Goal: Register for event/course

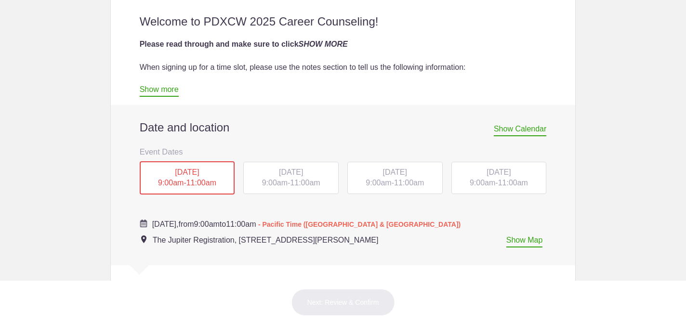
scroll to position [329, 0]
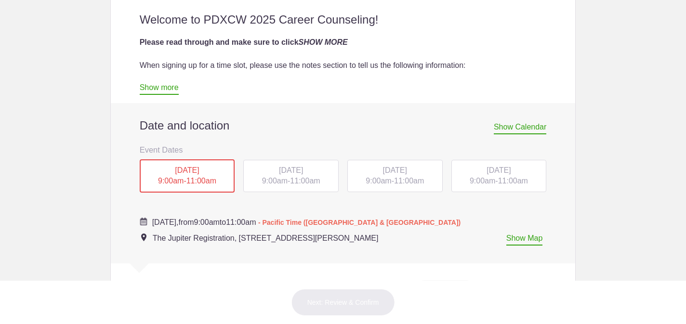
click at [390, 176] on div "[DATE] 9:00am - 11:00am" at bounding box center [394, 176] width 95 height 33
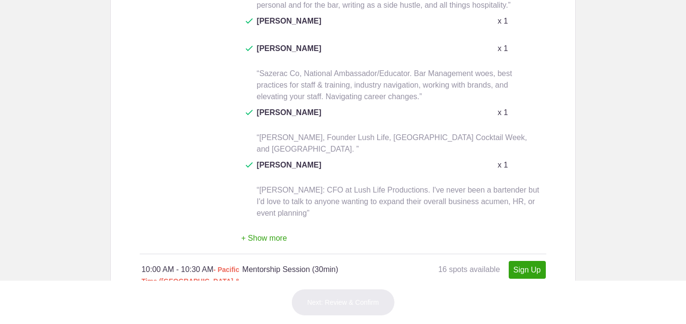
scroll to position [1186, 0]
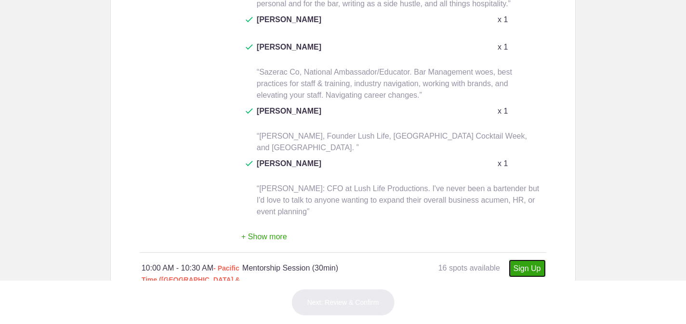
click at [533, 260] on link "Sign Up" at bounding box center [526, 269] width 37 height 18
type input "1"
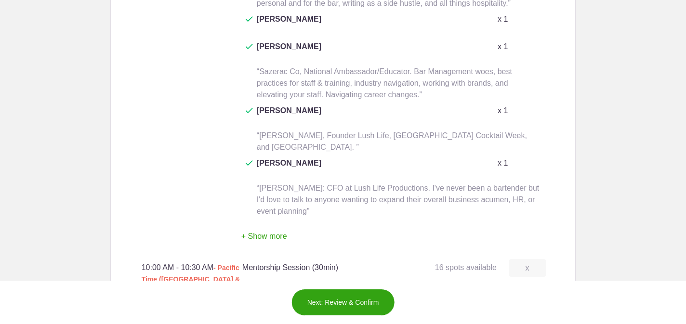
scroll to position [1188, 0]
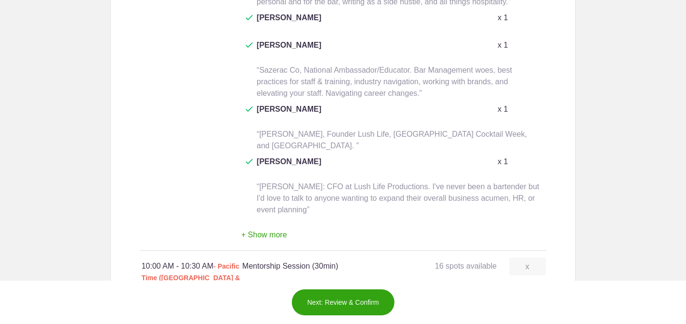
scroll to position [0, 0]
paste input "renaissance"
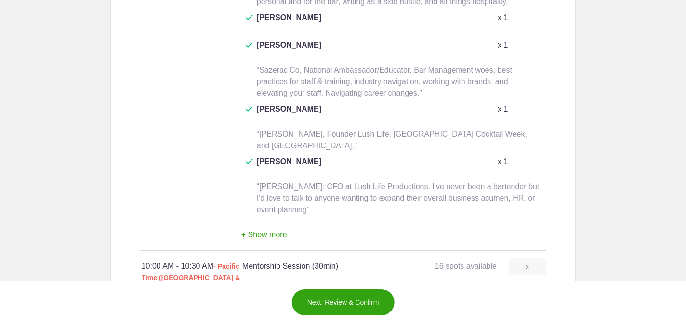
scroll to position [0, 971]
drag, startPoint x: 460, startPoint y: 179, endPoint x: 427, endPoint y: 177, distance: 32.8
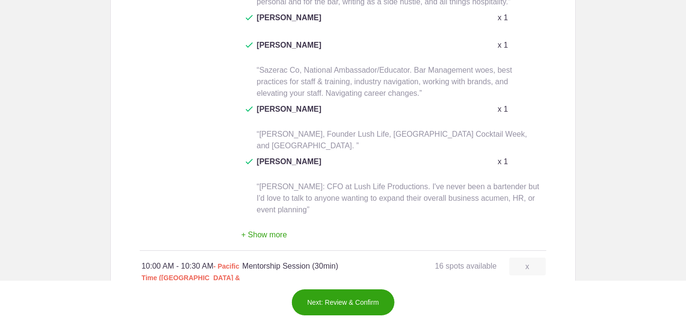
scroll to position [0, 939]
paste input "inspiration"
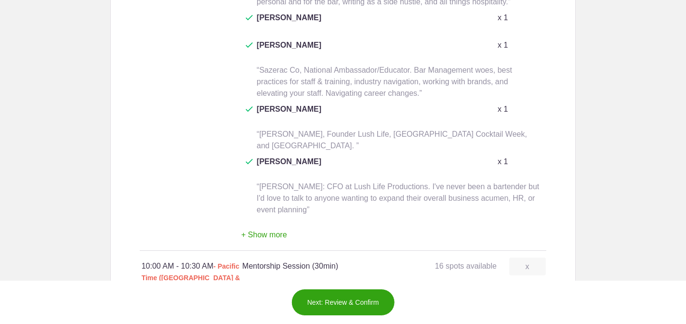
type input "[PERSON_NAME], exceptional bar back, really fast bartender. Ive been in hospita…"
click at [341, 300] on button "Next: Review & Confirm" at bounding box center [343, 302] width 104 height 27
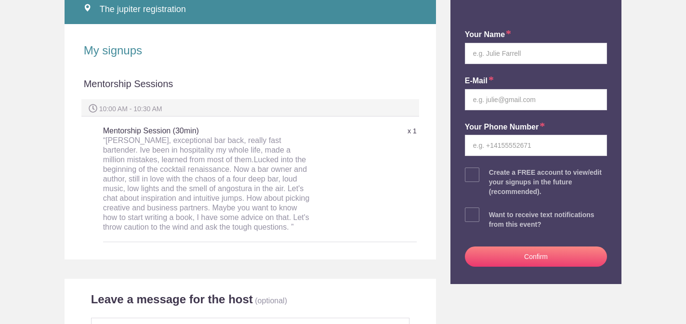
scroll to position [189, 0]
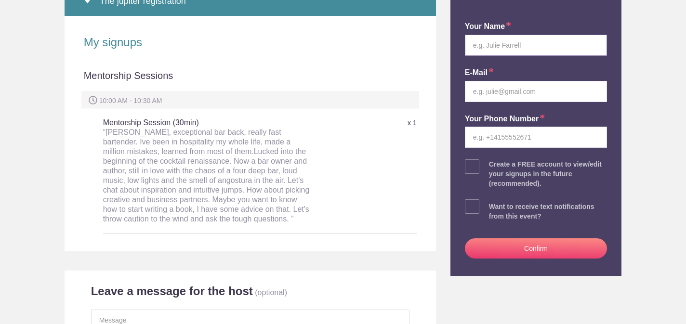
click at [494, 46] on input "text" at bounding box center [536, 45] width 143 height 21
type input "[PERSON_NAME]"
type input "tobymaloney@gmail.com"
type input "6463352258"
click at [473, 165] on span at bounding box center [472, 166] width 14 height 14
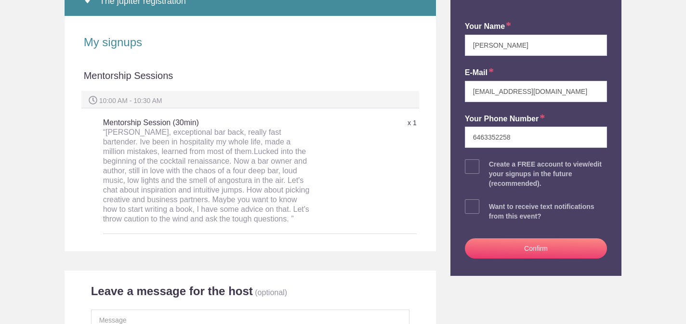
click at [492, 165] on input "checkbox" at bounding box center [563, 164] width 143 height 6
checkbox input "true"
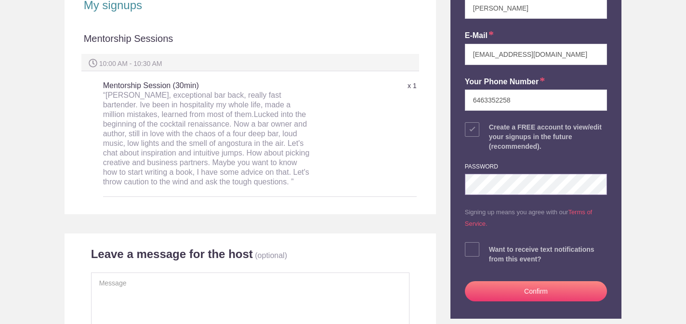
scroll to position [227, 0]
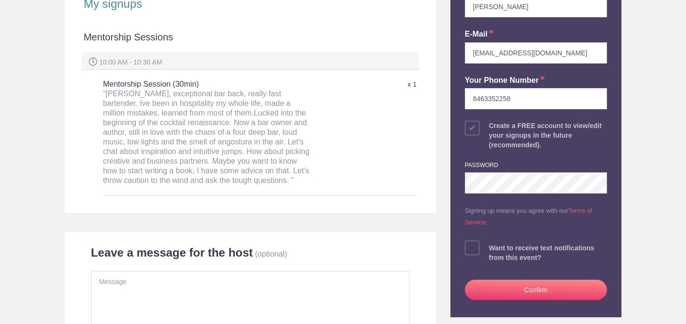
click at [471, 247] on span at bounding box center [472, 248] width 14 height 14
click at [492, 247] on input "checkbox" at bounding box center [563, 246] width 143 height 6
checkbox input "true"
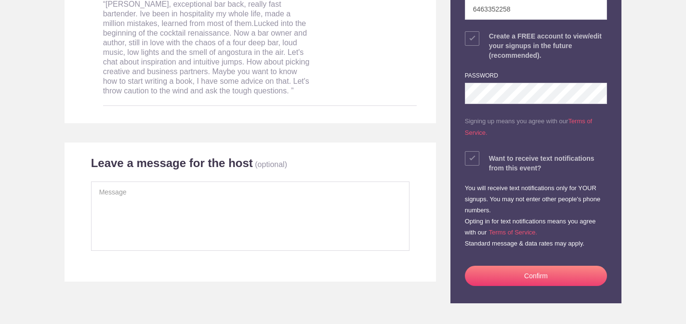
scroll to position [327, 0]
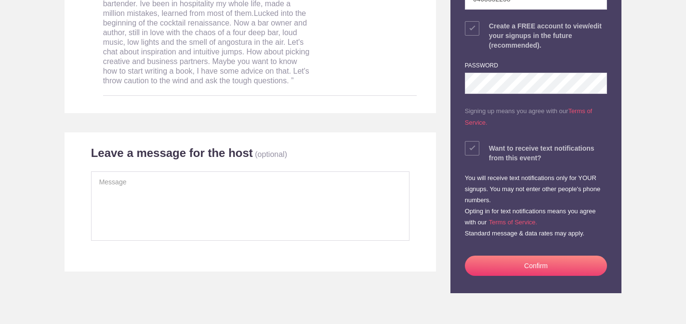
click at [253, 75] on div "“[PERSON_NAME], exceptional bar back, really fast bartender. Ive been in hospit…" at bounding box center [207, 37] width 209 height 96
click at [247, 77] on div "“[PERSON_NAME], exceptional bar back, really fast bartender. Ive been in hospit…" at bounding box center [207, 37] width 209 height 96
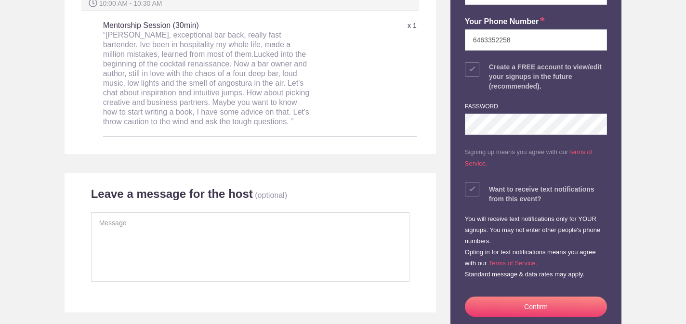
scroll to position [235, 0]
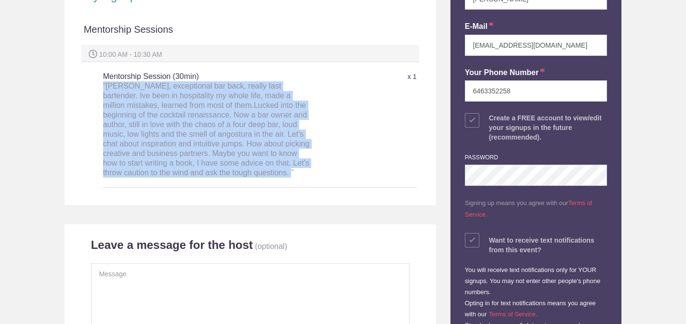
drag, startPoint x: 246, startPoint y: 168, endPoint x: 101, endPoint y: 75, distance: 171.5
click at [101, 75] on div "Mentorship Sessions 10:00 AM - 10:30 AM Mentorship Session (30min) “Toby Malone…" at bounding box center [250, 109] width 333 height 192
copy div "“[PERSON_NAME], exceptional bar back, really fast bartender. Ive been in hospit…"
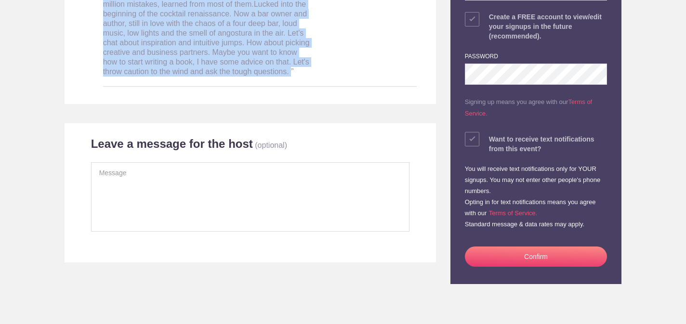
scroll to position [358, 0]
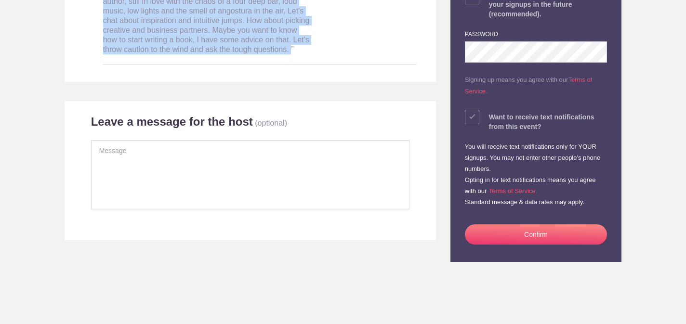
click at [540, 235] on button "Confirm" at bounding box center [536, 234] width 143 height 20
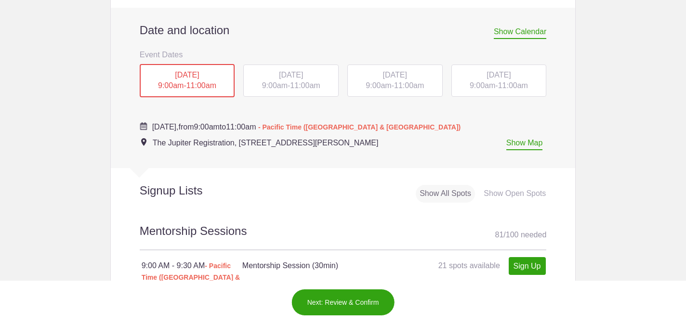
scroll to position [424, 0]
click at [292, 80] on div "[DATE] 9:00am - 11:00am" at bounding box center [290, 81] width 95 height 33
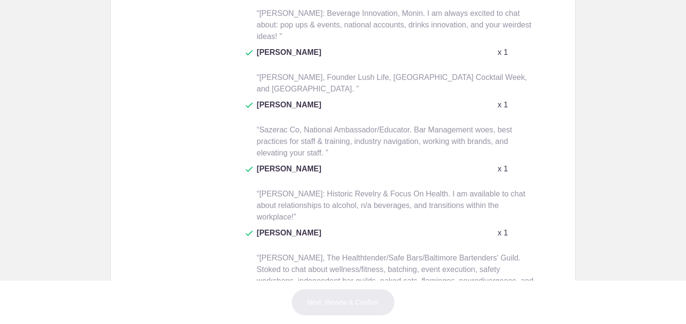
scroll to position [1435, 0]
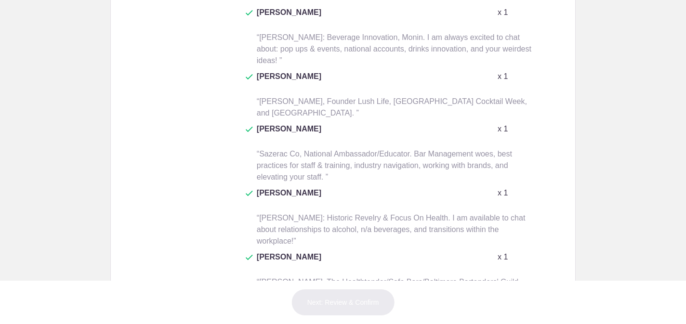
type input "1"
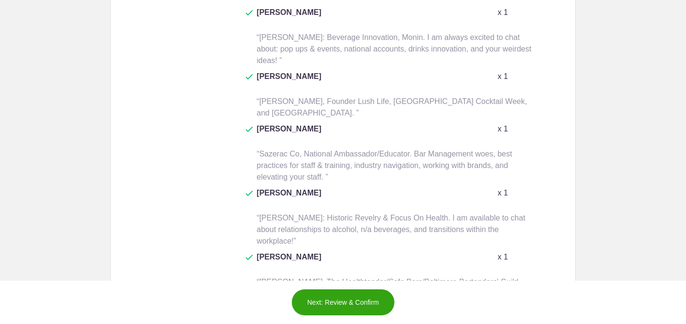
paste input "“Toby Maloney, exceptional bar back, really fast bartender. Ive been in hospita…"
type input "“Toby Maloney, exceptional bar back, really fast bartender. Ive been in hospita…"
click at [346, 299] on button "Next: Review & Confirm" at bounding box center [343, 302] width 104 height 27
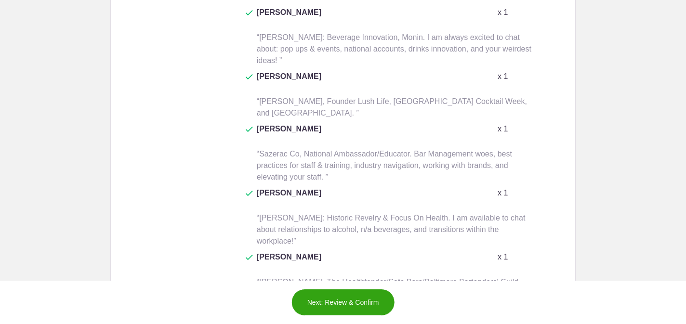
scroll to position [0, 0]
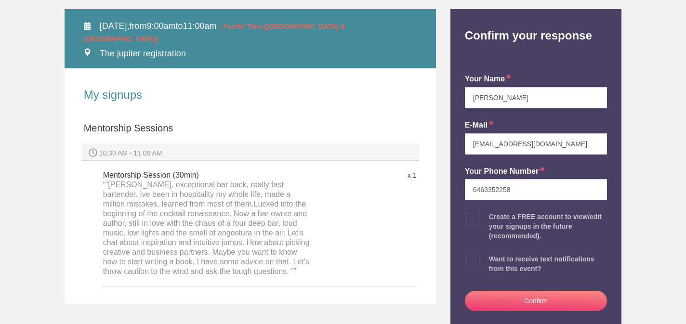
scroll to position [173, 0]
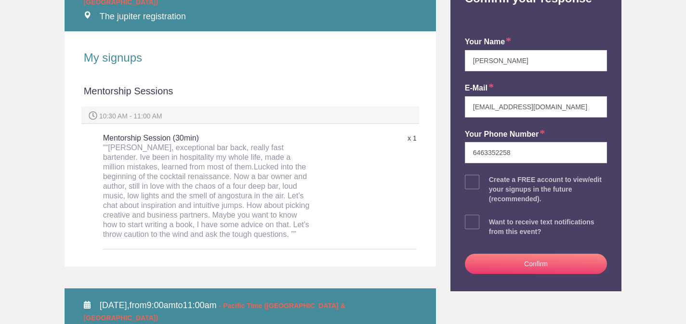
click at [473, 221] on span at bounding box center [472, 222] width 14 height 14
click at [492, 221] on input "checkbox" at bounding box center [563, 220] width 143 height 6
checkbox input "true"
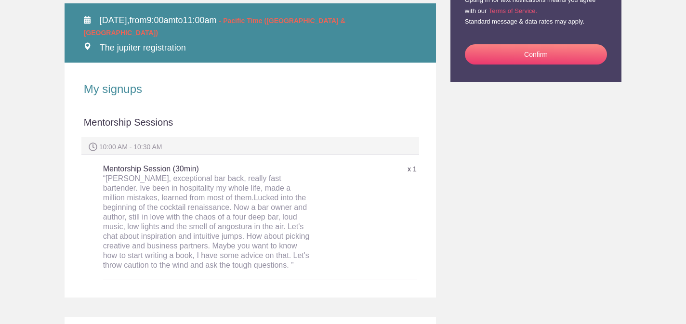
scroll to position [435, 0]
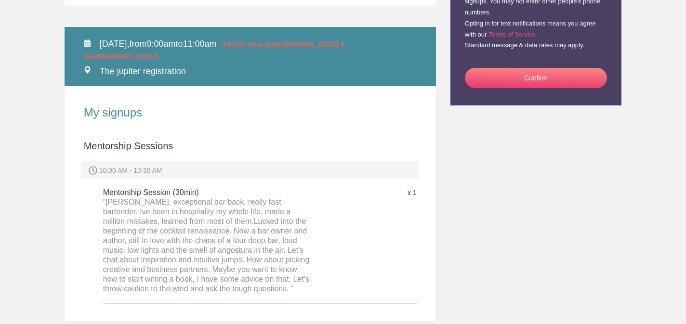
click at [543, 77] on button "Confirm" at bounding box center [536, 78] width 143 height 20
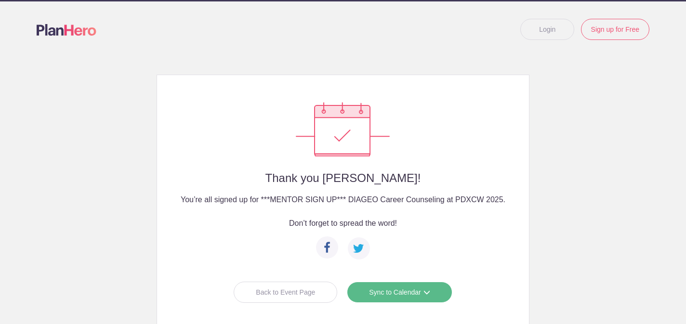
scroll to position [33, 0]
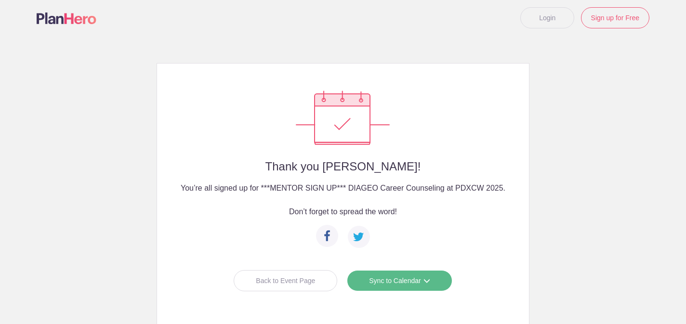
click at [429, 279] on span at bounding box center [426, 280] width 7 height 7
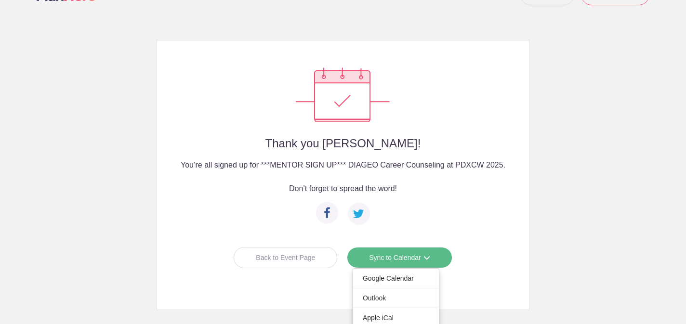
scroll to position [65, 0]
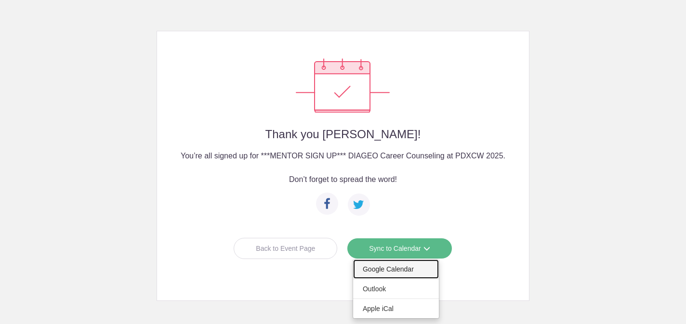
click at [411, 265] on link "Google Calendar" at bounding box center [396, 269] width 86 height 19
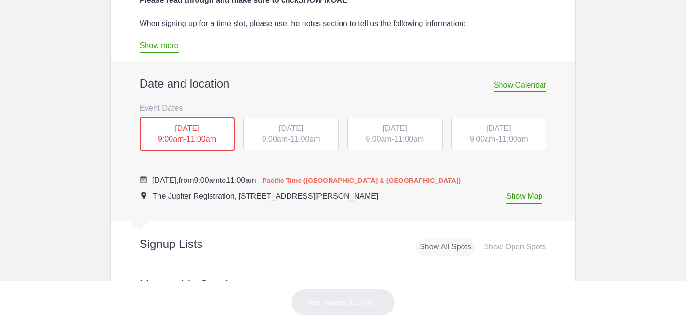
scroll to position [375, 0]
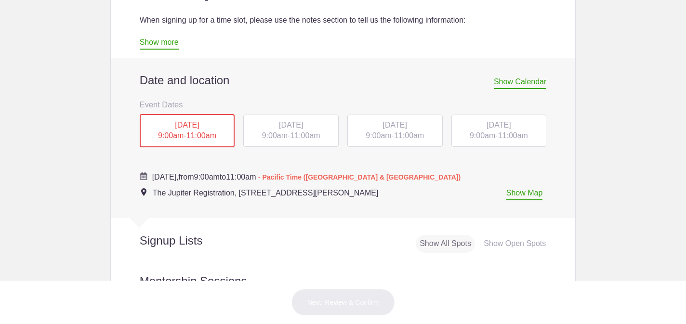
click at [327, 133] on div "[DATE] 9:00am - 11:00am" at bounding box center [290, 131] width 95 height 33
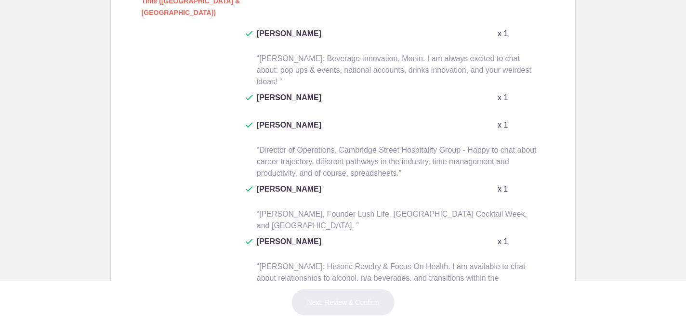
scroll to position [702, 0]
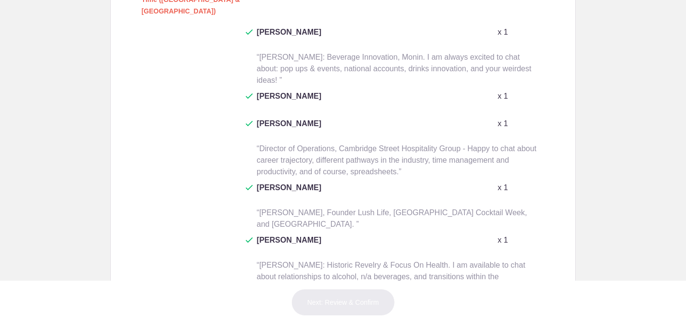
click at [273, 299] on button "+ Show more" at bounding box center [264, 314] width 46 height 30
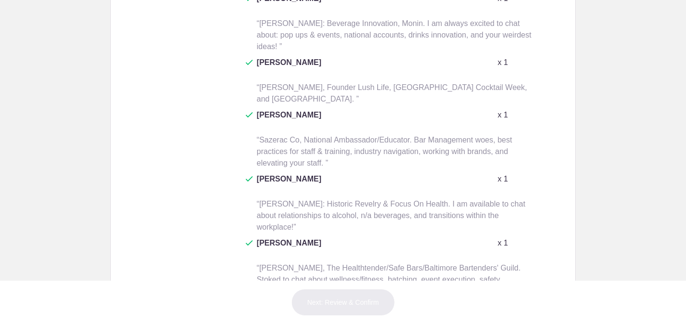
scroll to position [1649, 0]
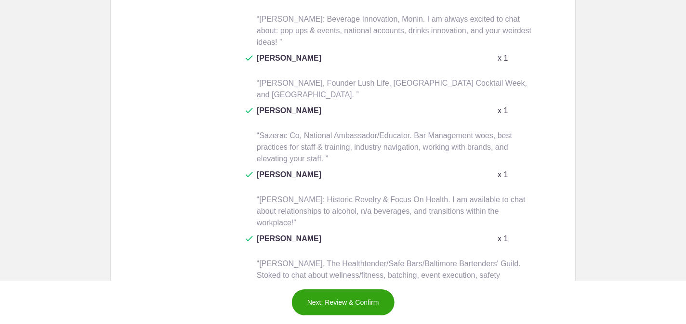
scroll to position [0, 1169]
type input "“[PERSON_NAME], exceptional bar back, really fast bartender. Ive been in hospit…"
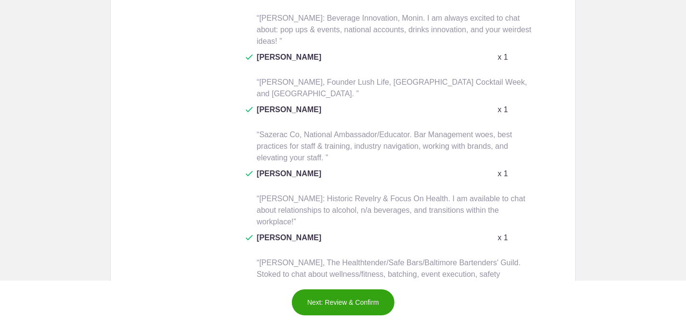
click at [350, 307] on button "Next: Review & Confirm" at bounding box center [343, 302] width 104 height 27
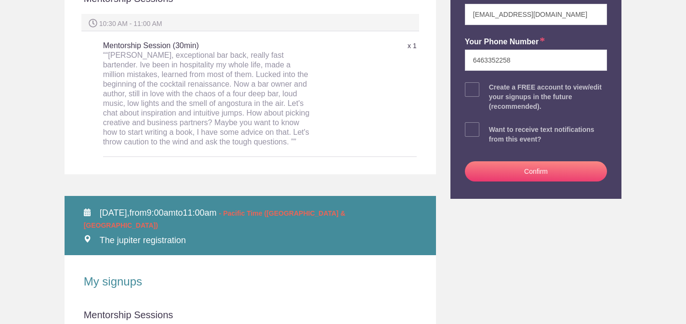
scroll to position [267, 0]
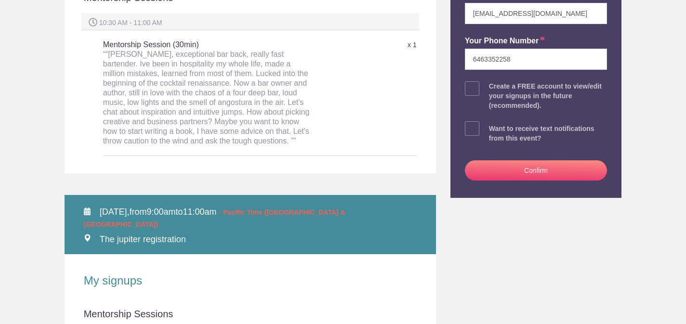
click at [531, 167] on button "Confirm" at bounding box center [536, 170] width 143 height 20
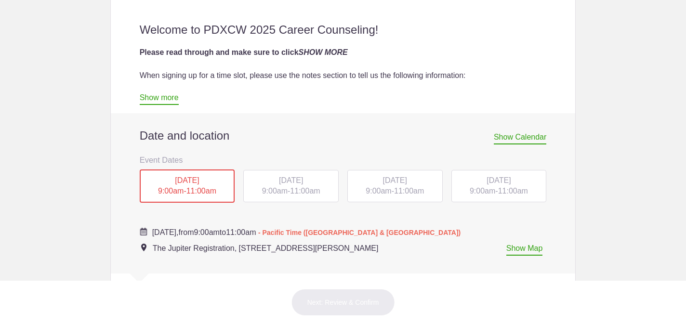
scroll to position [328, 0]
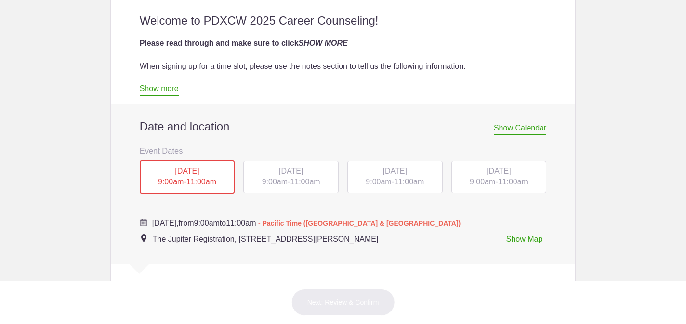
click at [298, 176] on div "[DATE] 9:00am - 11:00am" at bounding box center [290, 177] width 95 height 33
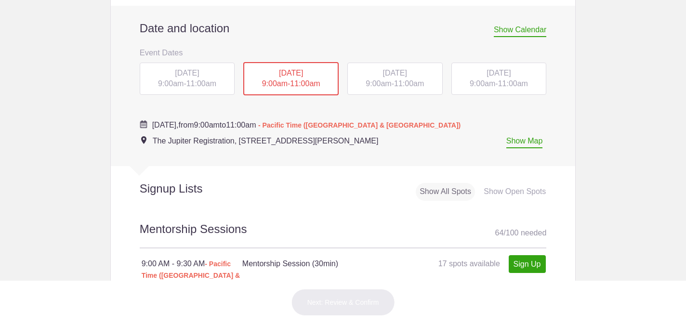
scroll to position [416, 0]
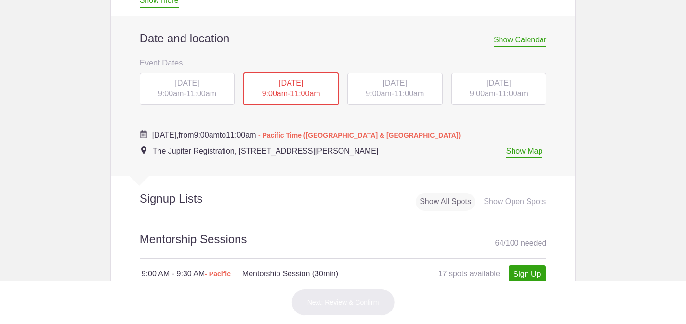
click at [403, 88] on div "[DATE] 9:00am - 11:00am" at bounding box center [394, 89] width 95 height 33
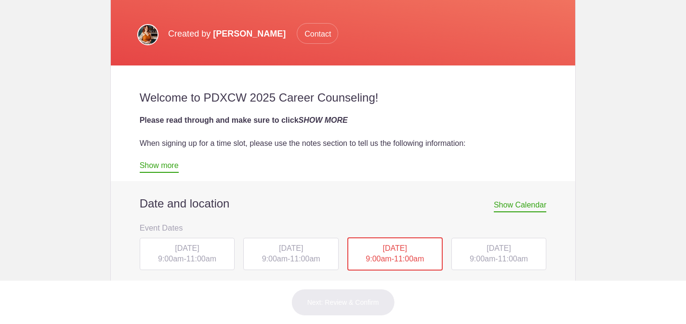
scroll to position [383, 0]
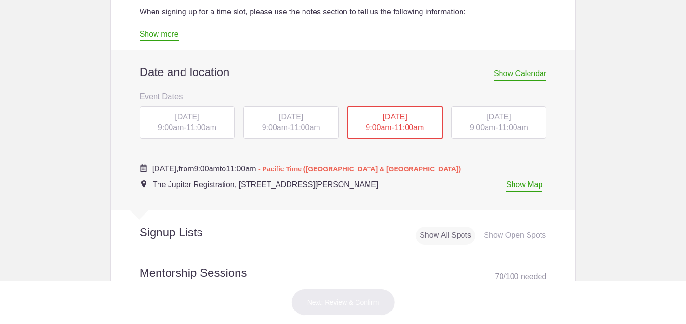
click at [299, 119] on span "[DATE]" at bounding box center [291, 117] width 24 height 8
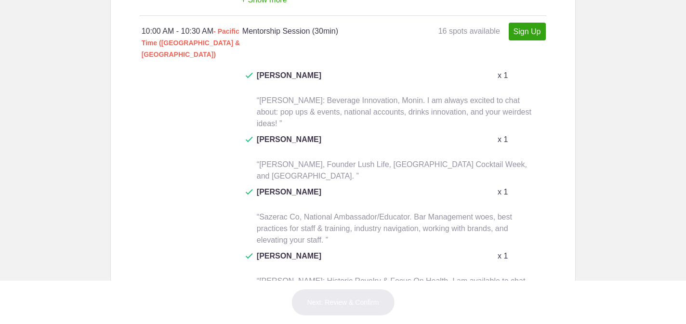
scroll to position [1598, 0]
